Goal: Task Accomplishment & Management: Manage account settings

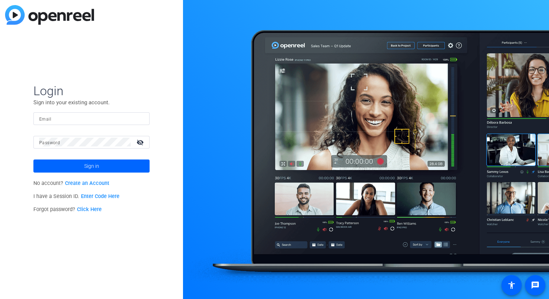
click at [102, 120] on input "Email" at bounding box center [91, 118] width 105 height 9
type input "najah.alhark@airbnb.com"
click at [33, 159] on button "Sign in" at bounding box center [91, 165] width 116 height 13
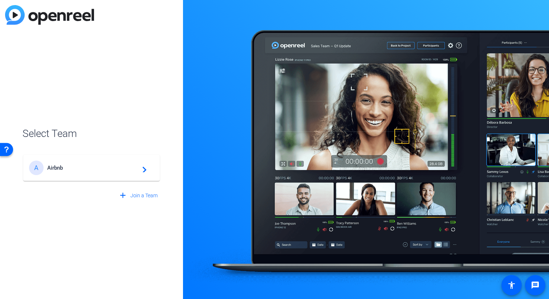
click at [141, 166] on mat-icon "navigate_next" at bounding box center [142, 167] width 9 height 9
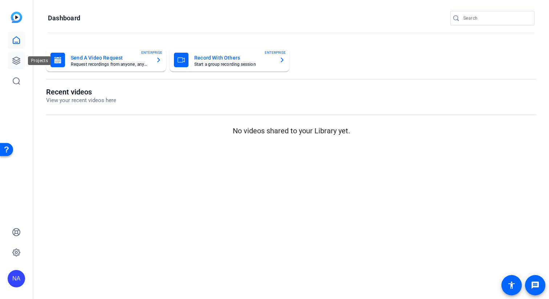
click at [18, 58] on icon at bounding box center [16, 60] width 7 height 7
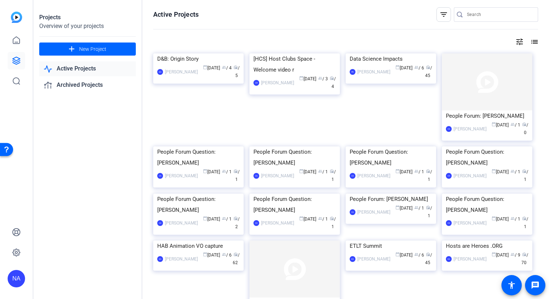
click at [78, 71] on link "Active Projects" at bounding box center [87, 68] width 97 height 15
click at [192, 64] on div "D&B: Origin Story" at bounding box center [198, 58] width 82 height 11
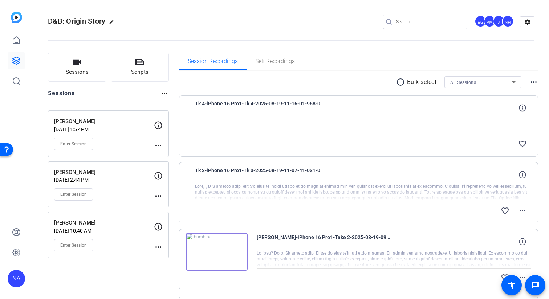
click at [159, 246] on mat-icon "more_horiz" at bounding box center [158, 246] width 9 height 9
click at [163, 256] on span "Edit Session" at bounding box center [176, 257] width 33 height 9
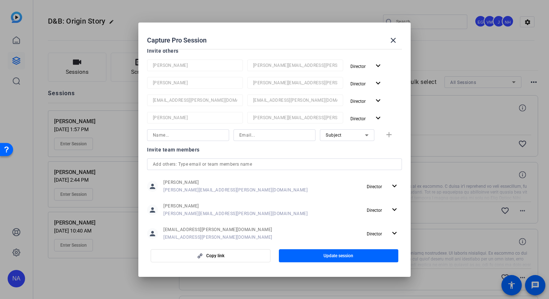
scroll to position [91, 0]
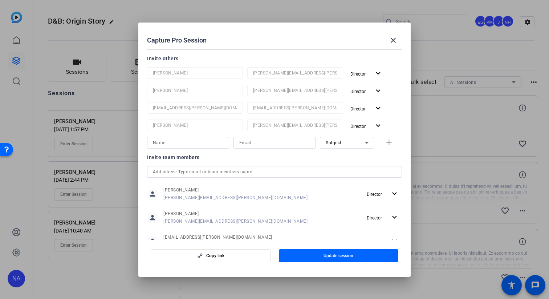
click at [226, 168] on input "text" at bounding box center [274, 171] width 243 height 9
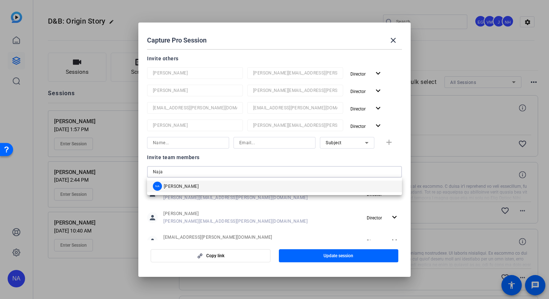
type input "Naja"
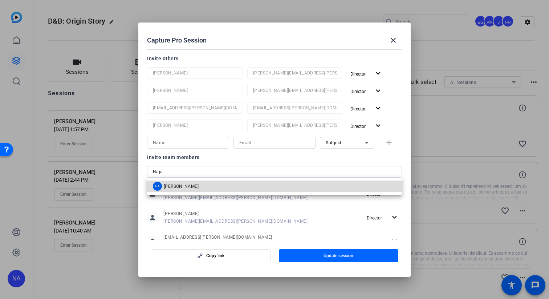
click at [222, 181] on mat-option "NA Najah Alhark" at bounding box center [274, 186] width 255 height 12
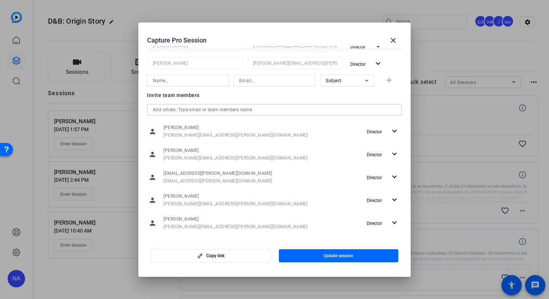
scroll to position [177, 0]
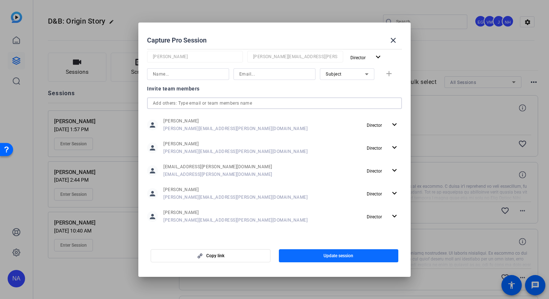
click at [318, 253] on span "button" at bounding box center [339, 255] width 120 height 17
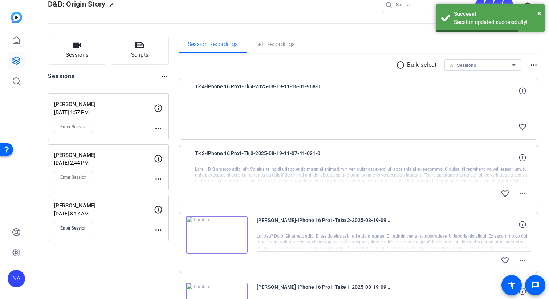
scroll to position [19, 0]
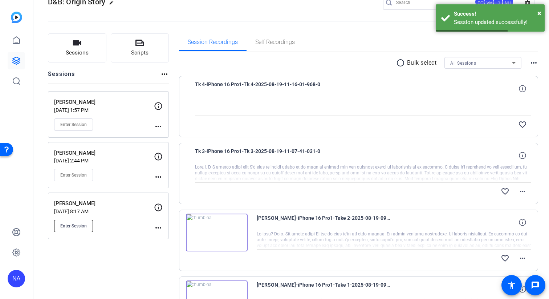
click at [81, 225] on span "Enter Session" at bounding box center [73, 226] width 26 height 6
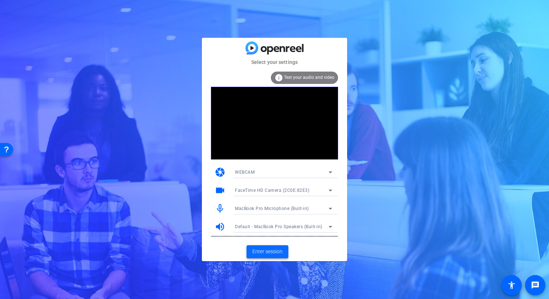
click at [259, 250] on span "Enter session" at bounding box center [267, 252] width 30 height 8
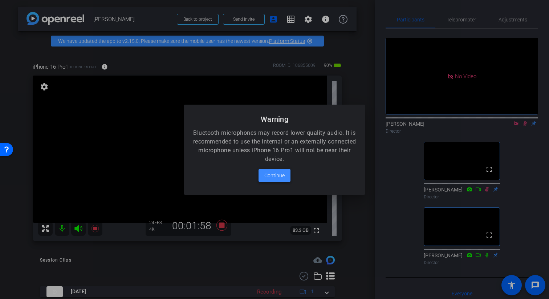
click at [269, 174] on span "Continue" at bounding box center [274, 175] width 20 height 9
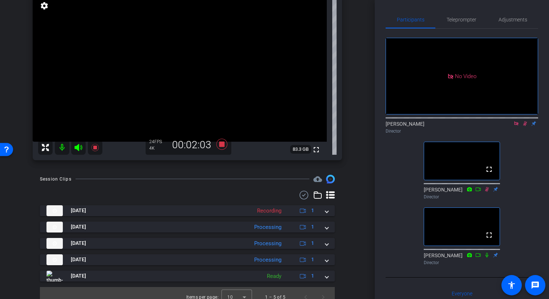
scroll to position [89, 0]
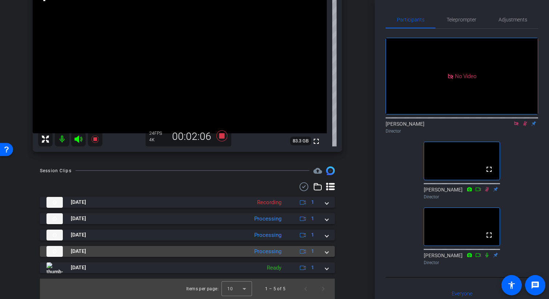
click at [324, 249] on div "[DATE] Processing 1" at bounding box center [185, 251] width 279 height 11
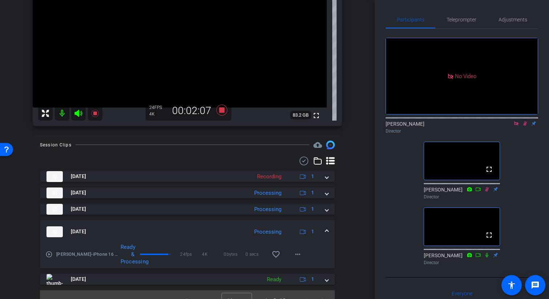
scroll to position [127, 0]
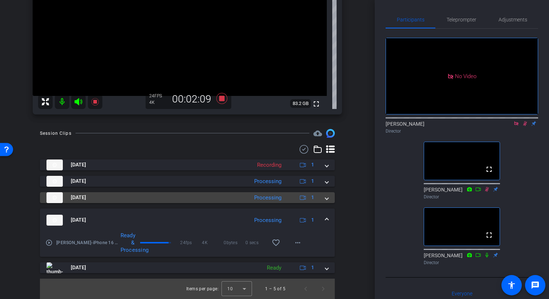
click at [327, 198] on span at bounding box center [326, 197] width 3 height 8
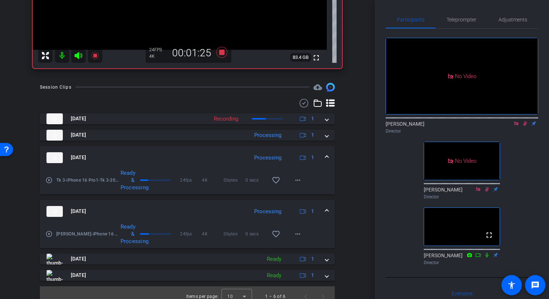
scroll to position [180, 0]
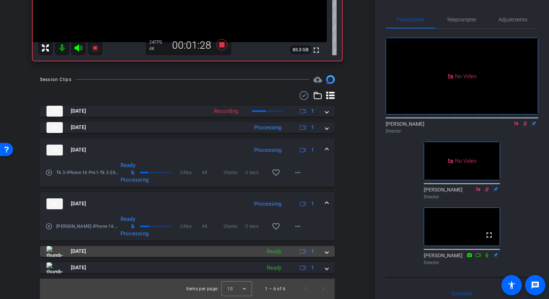
click at [324, 251] on div "[DATE] Ready 1" at bounding box center [185, 251] width 279 height 11
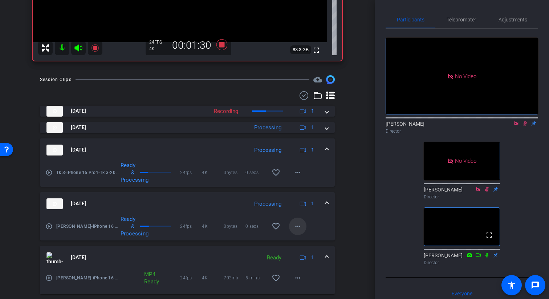
click at [293, 222] on mat-icon "more_horiz" at bounding box center [297, 226] width 9 height 9
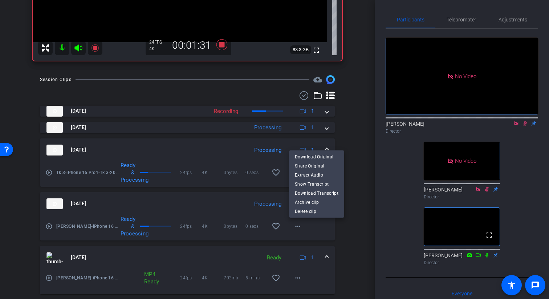
click at [347, 242] on div at bounding box center [274, 149] width 549 height 299
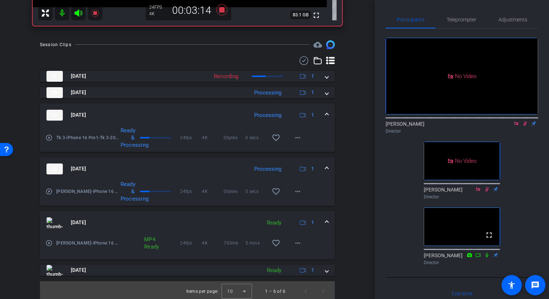
scroll to position [218, 0]
